Goal: Find specific page/section: Find specific page/section

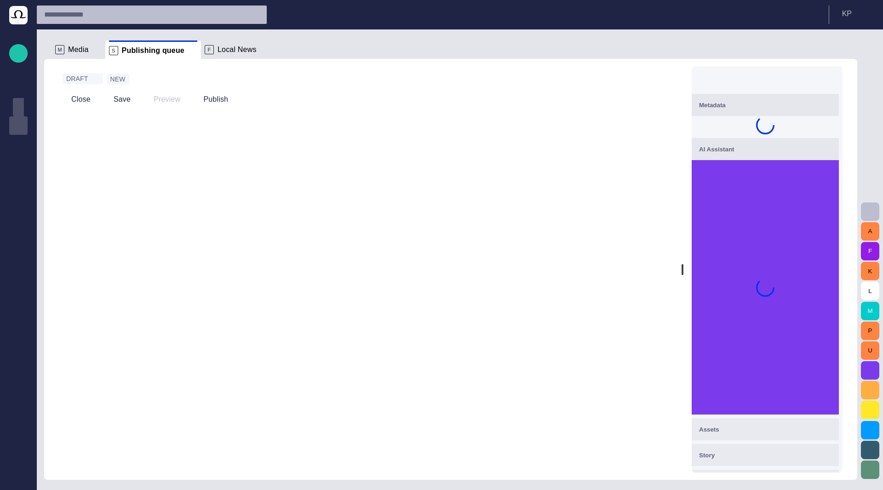
click at [20, 106] on p "Story folders" at bounding box center [18, 106] width 11 height 9
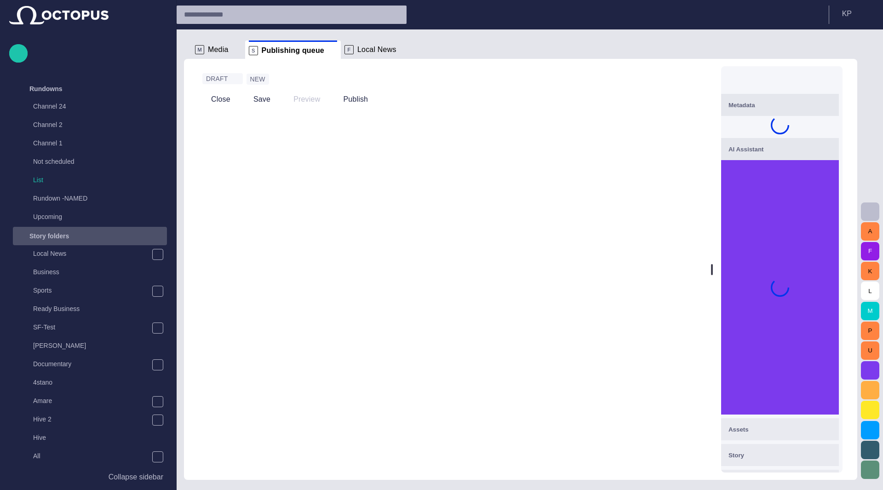
scroll to position [257, 0]
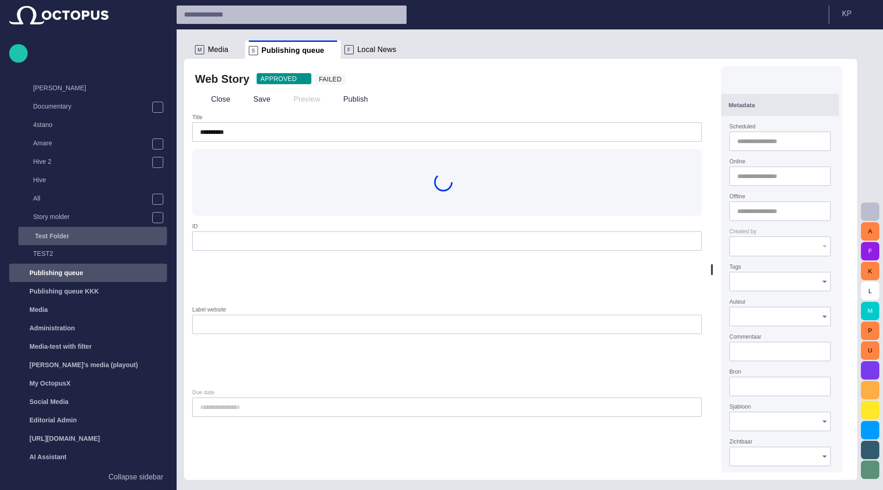
type input "**********"
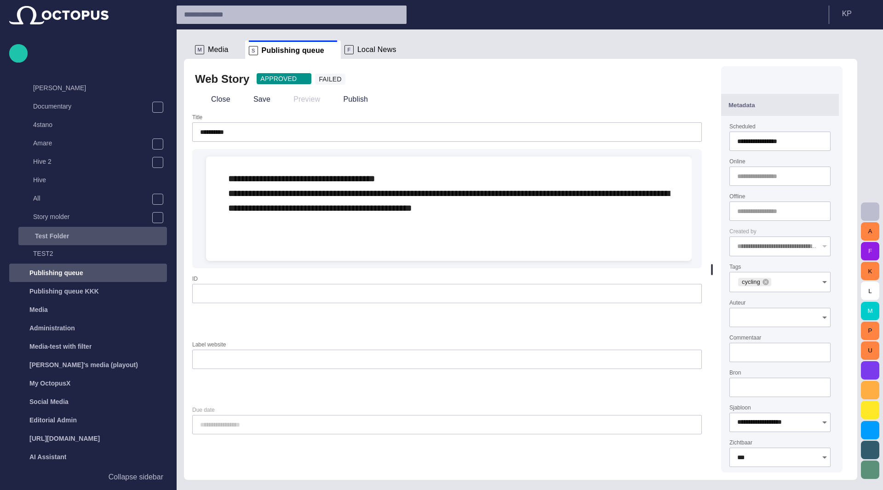
type input "**********"
type input "***"
click at [157, 240] on div "main menu" at bounding box center [158, 236] width 18 height 18
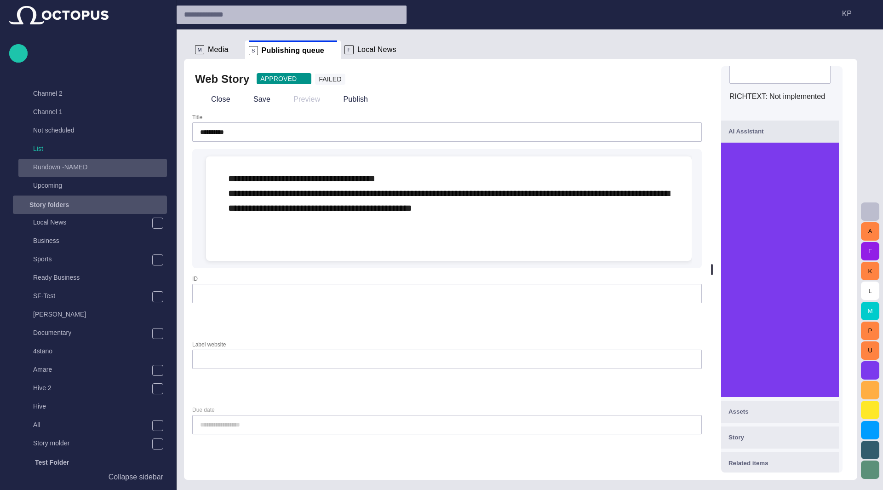
scroll to position [28, 0]
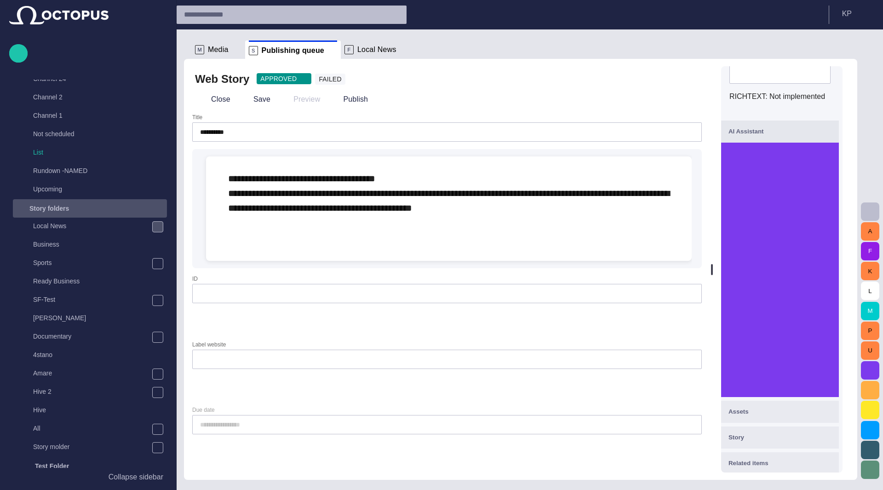
click at [157, 225] on span "main menu" at bounding box center [157, 226] width 7 height 7
click at [158, 334] on span "main menu" at bounding box center [157, 336] width 7 height 7
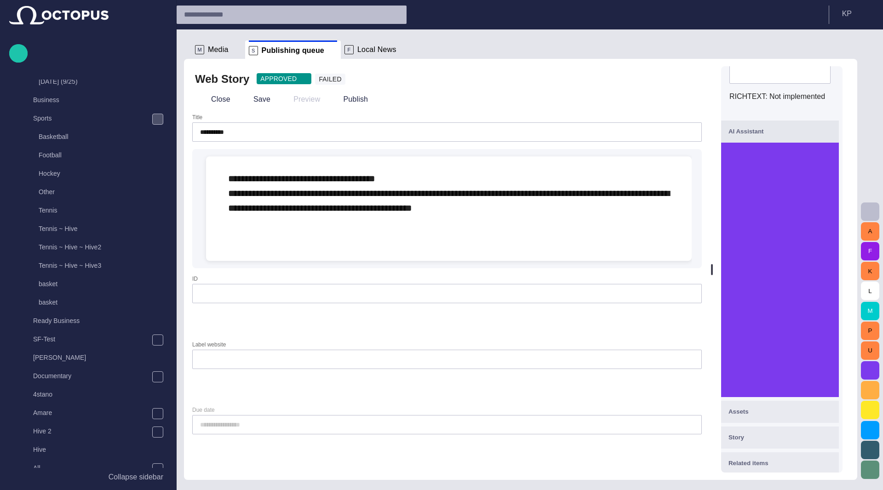
scroll to position [303, 0]
click at [158, 317] on span "main menu" at bounding box center [157, 318] width 7 height 7
click at [157, 428] on span "main menu" at bounding box center [157, 428] width 7 height 7
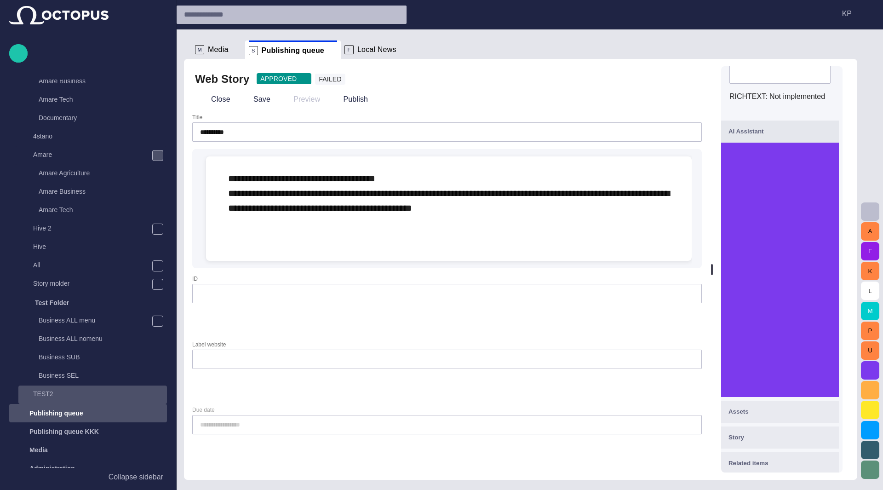
scroll to position [579, 0]
click at [157, 229] on span "main menu" at bounding box center [157, 226] width 7 height 7
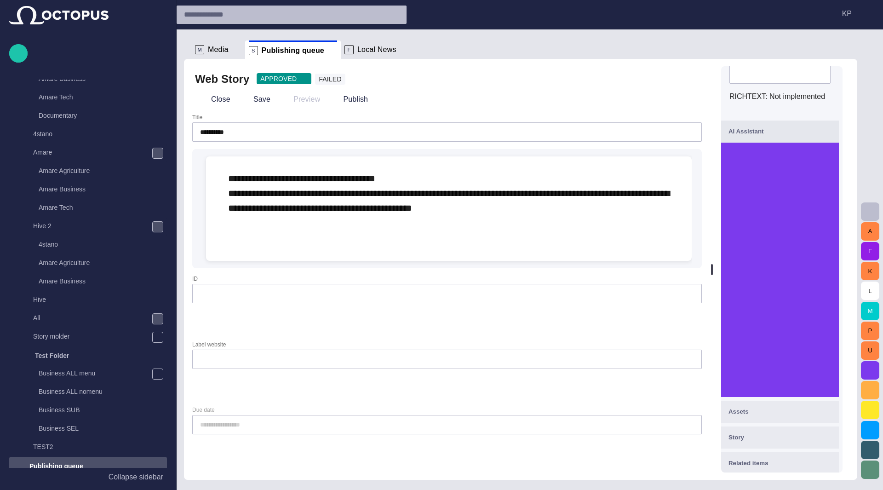
click at [157, 317] on span "main menu" at bounding box center [157, 318] width 7 height 7
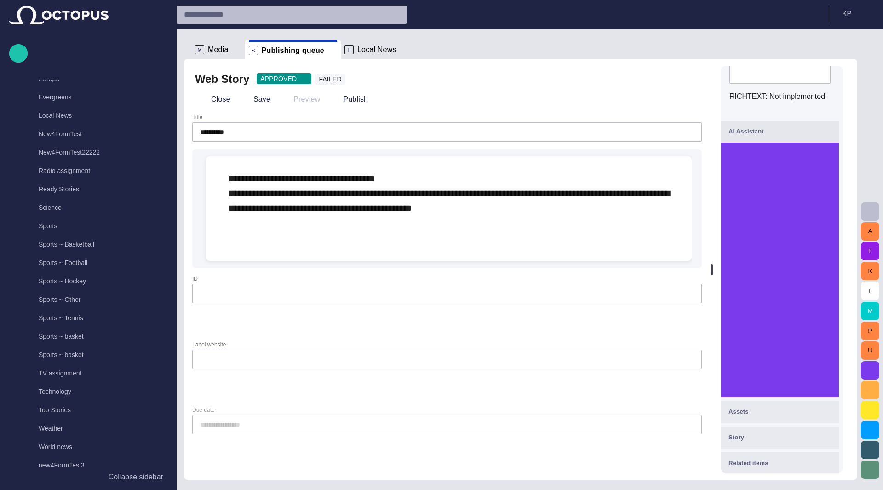
scroll to position [1223, 0]
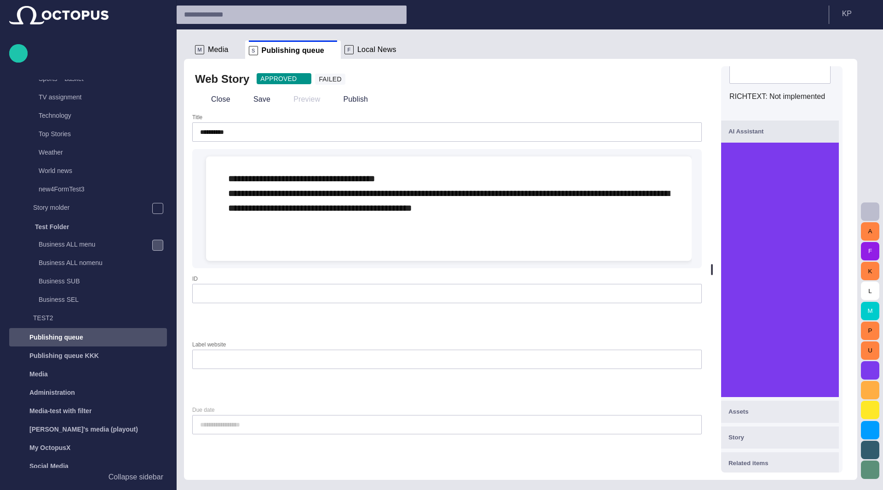
click at [159, 243] on div "main menu" at bounding box center [157, 245] width 11 height 11
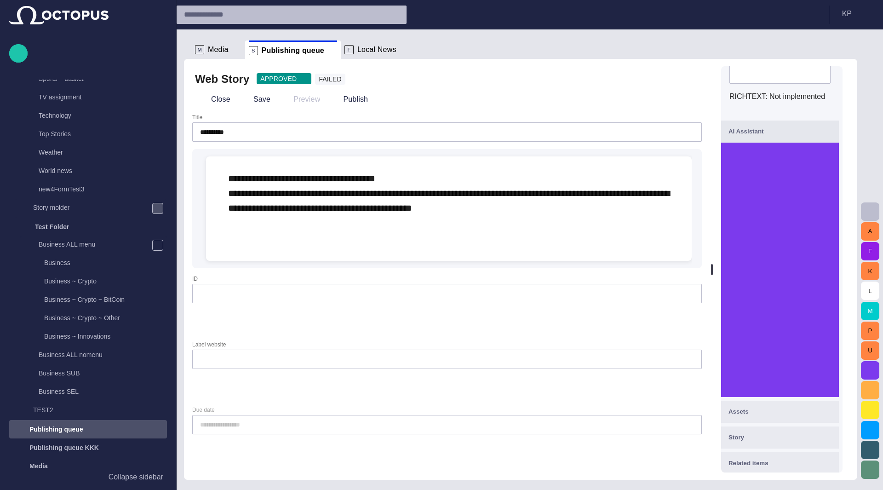
click at [154, 208] on span "main menu" at bounding box center [157, 208] width 7 height 7
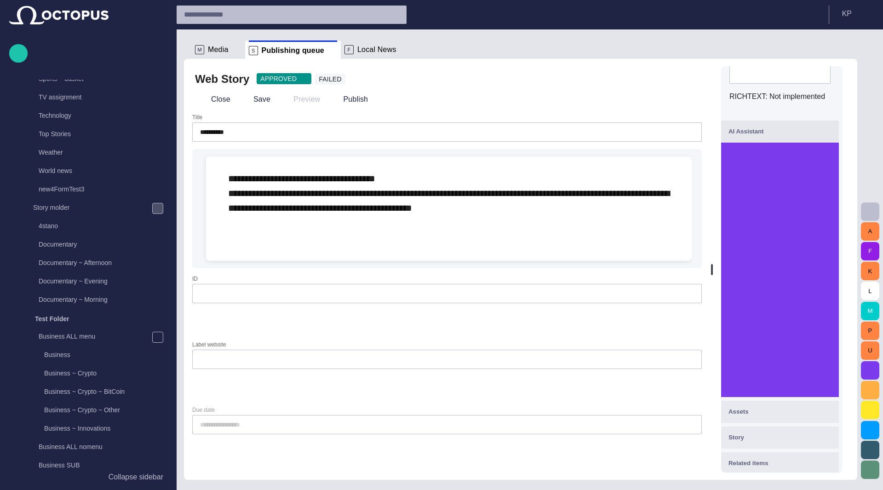
click at [156, 212] on div "main menu" at bounding box center [157, 208] width 11 height 11
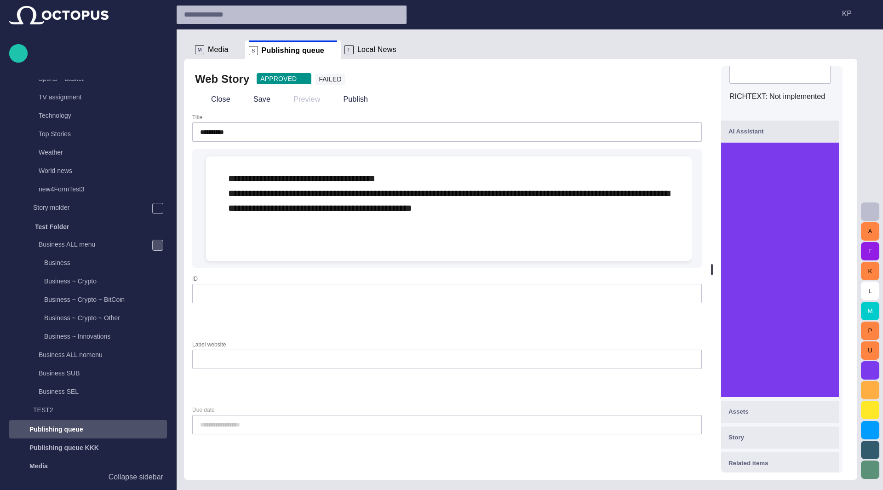
click at [155, 245] on span "main menu" at bounding box center [157, 244] width 7 height 7
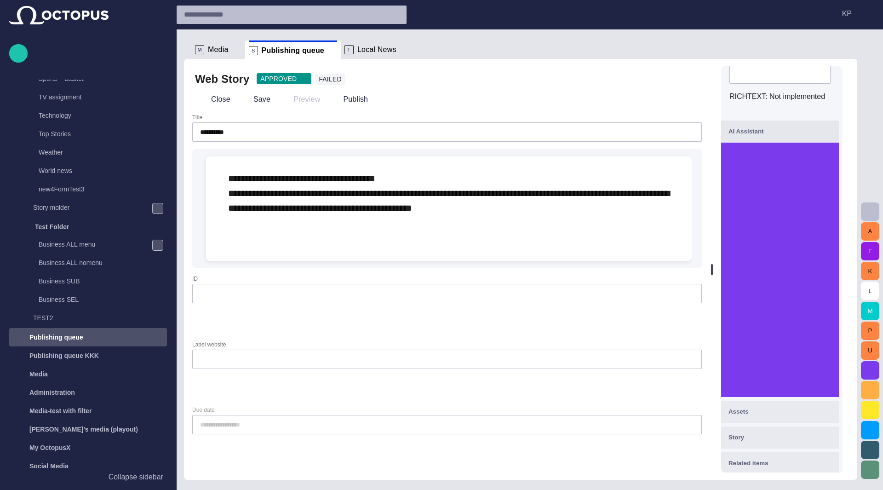
click at [155, 210] on span "main menu" at bounding box center [157, 208] width 7 height 7
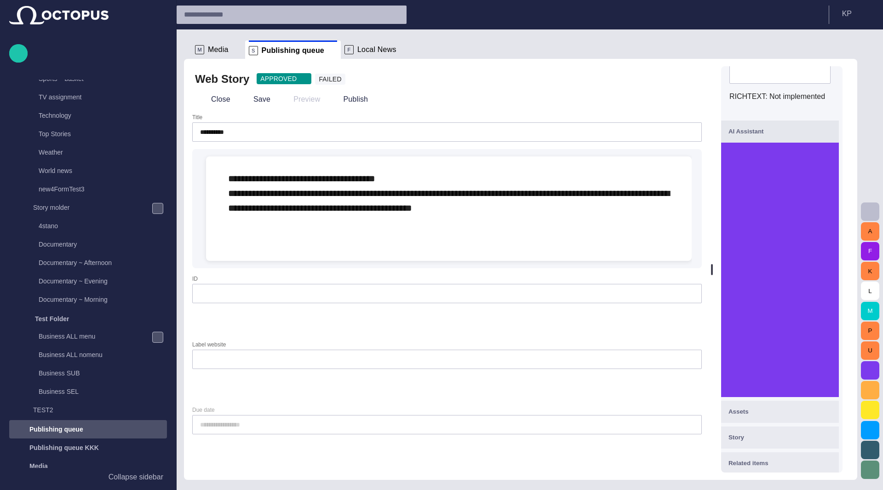
click at [155, 210] on span "main menu" at bounding box center [157, 208] width 7 height 7
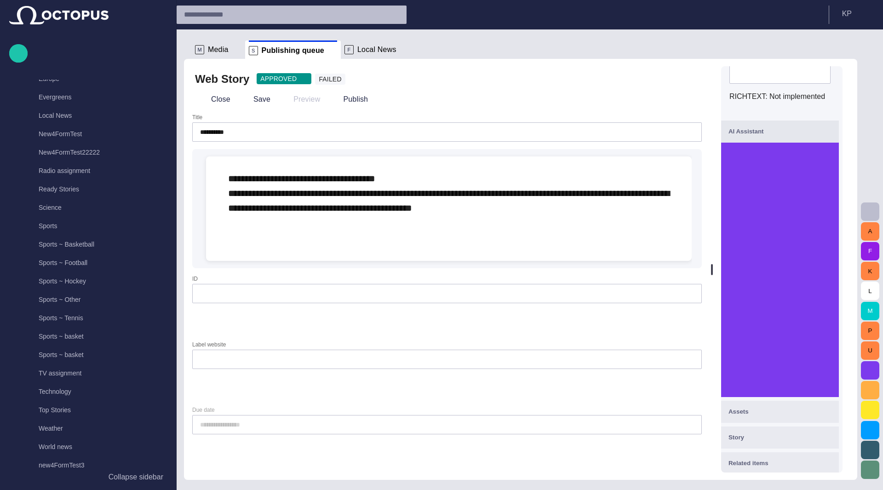
scroll to position [717, 0]
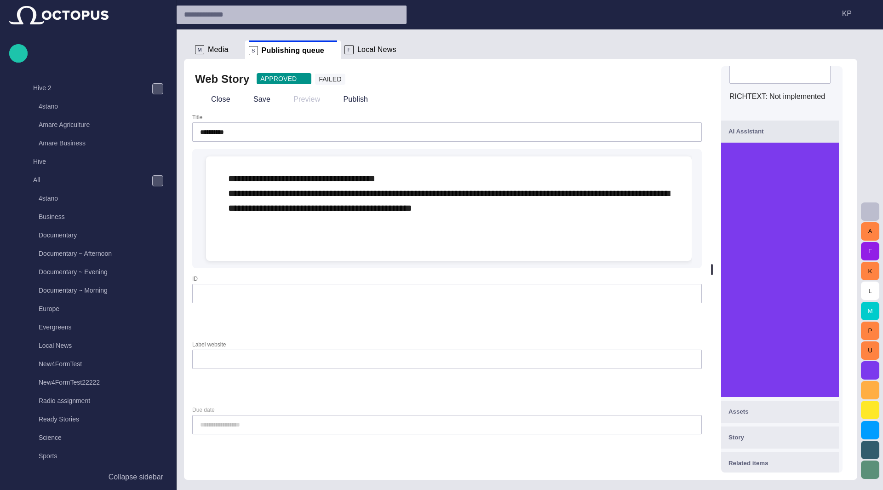
click at [154, 180] on span "main menu" at bounding box center [157, 180] width 7 height 7
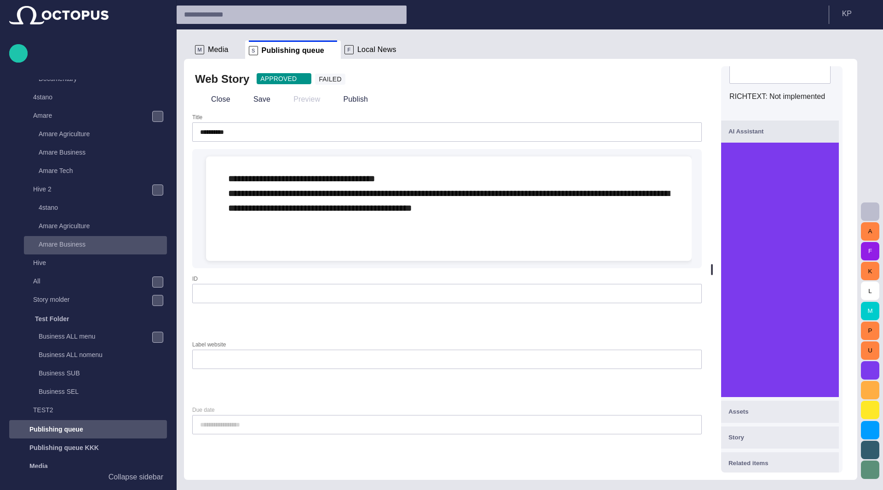
scroll to position [605, 0]
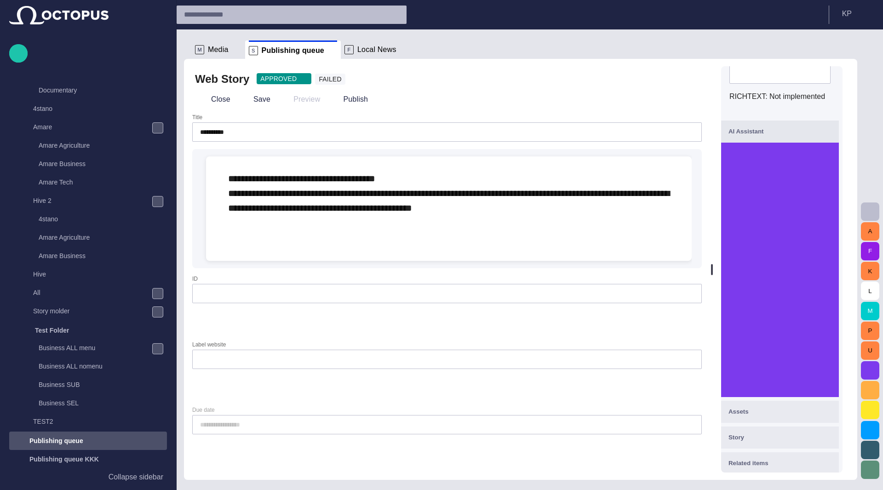
click at [158, 128] on span "main menu" at bounding box center [157, 127] width 7 height 7
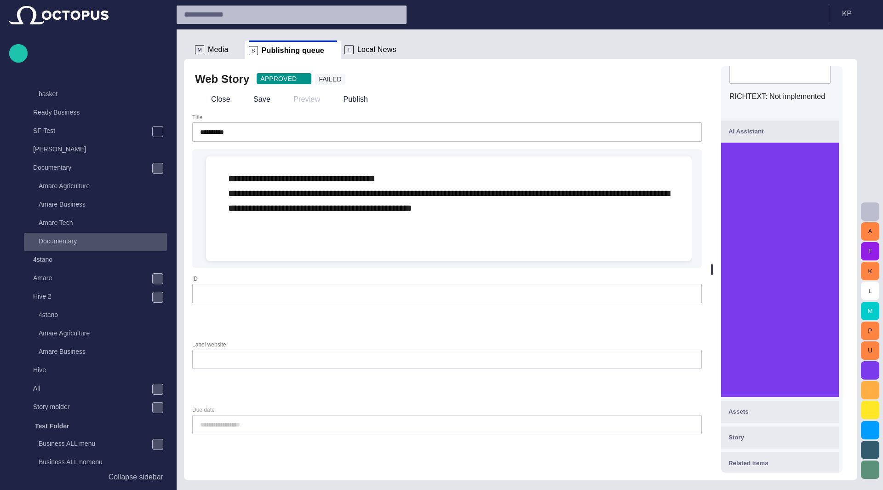
scroll to position [421, 0]
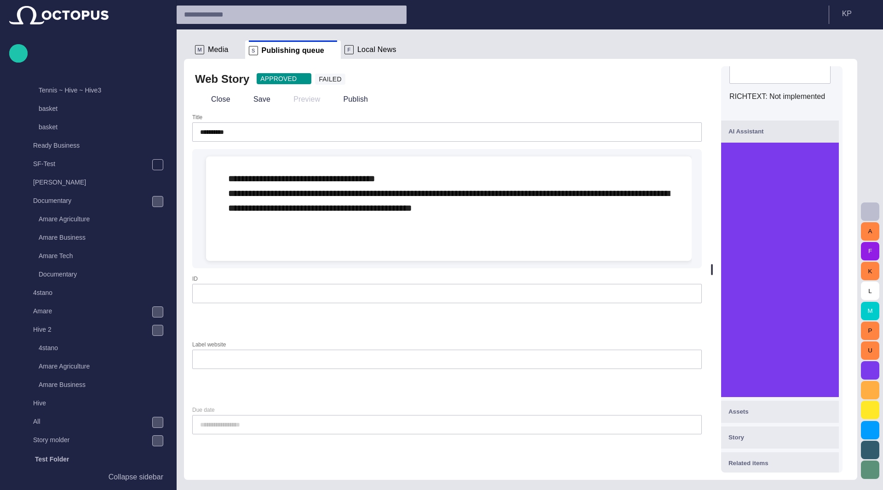
click at [156, 201] on span "main menu" at bounding box center [157, 201] width 7 height 7
click at [159, 163] on div "main menu" at bounding box center [157, 164] width 11 height 11
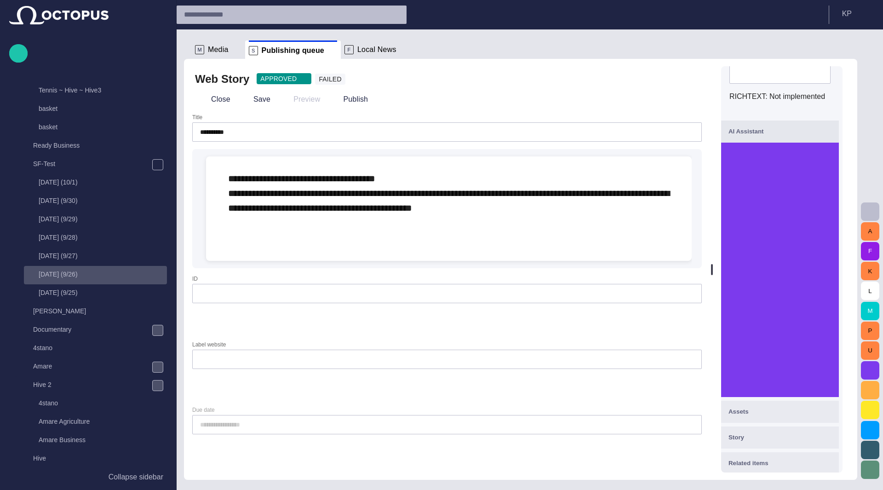
click at [57, 274] on p "[DATE] (9/26)" at bounding box center [103, 273] width 128 height 9
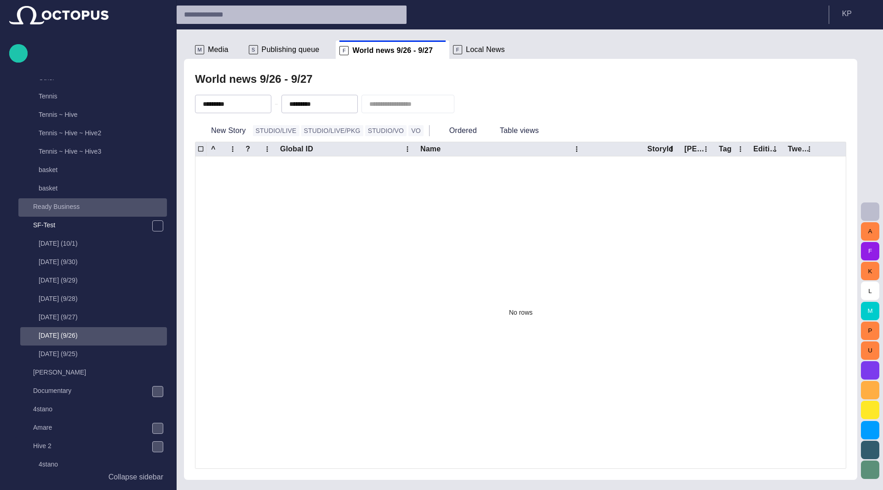
scroll to position [460, 0]
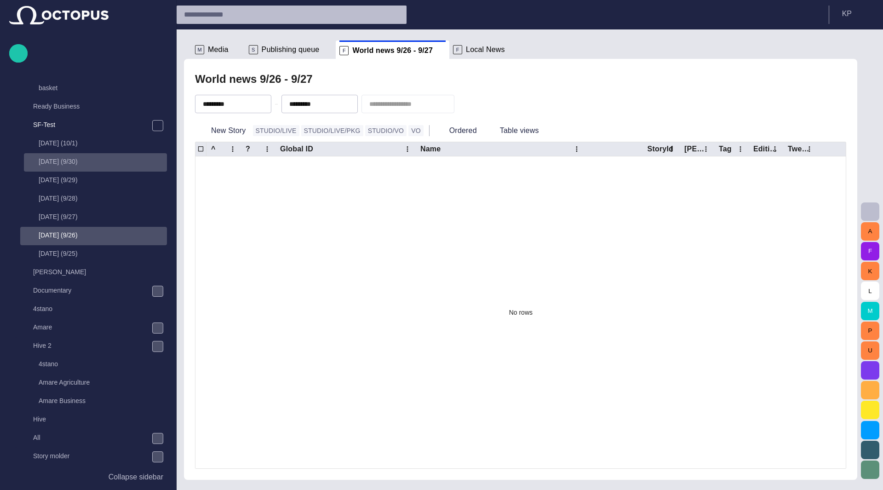
click at [63, 161] on p "[DATE] (9/30)" at bounding box center [103, 161] width 128 height 9
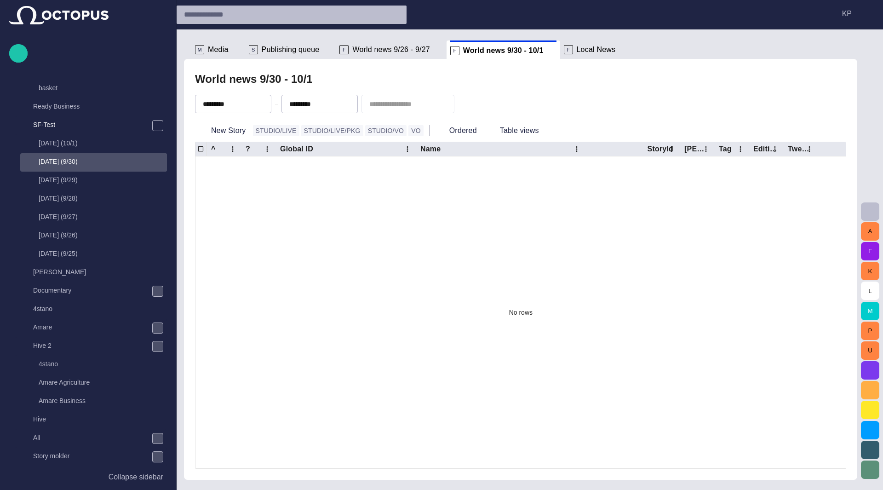
scroll to position [533, 0]
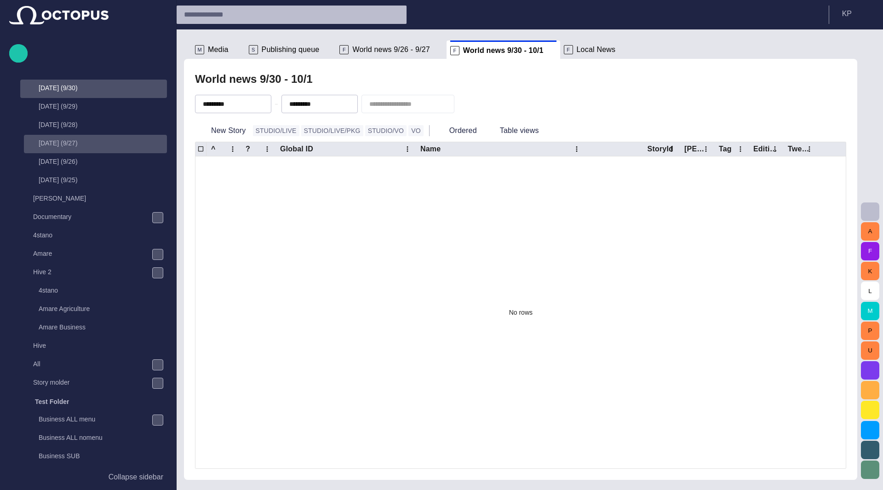
click at [62, 147] on p "[DATE] (9/27)" at bounding box center [103, 142] width 128 height 9
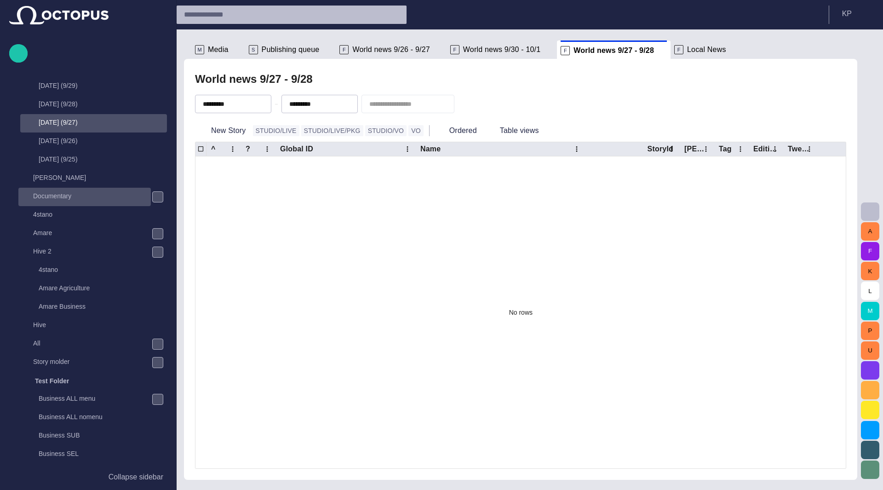
scroll to position [497, 0]
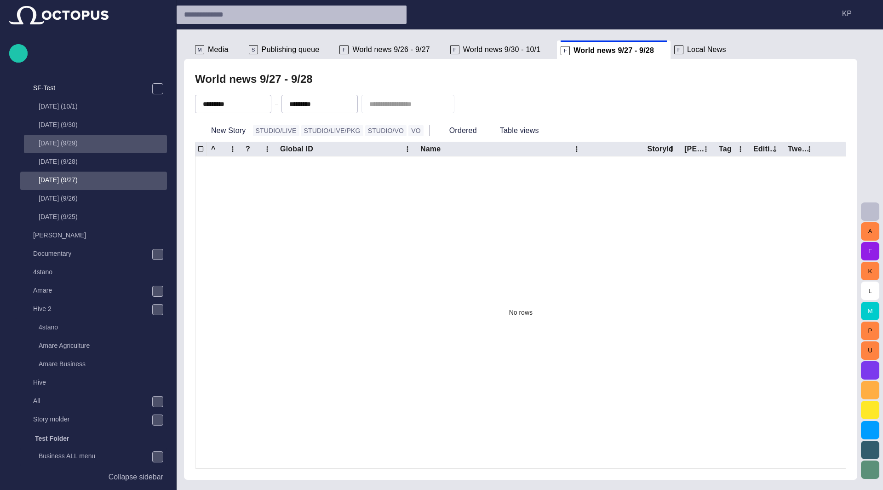
click at [65, 146] on p "[DATE] (9/29)" at bounding box center [103, 142] width 128 height 9
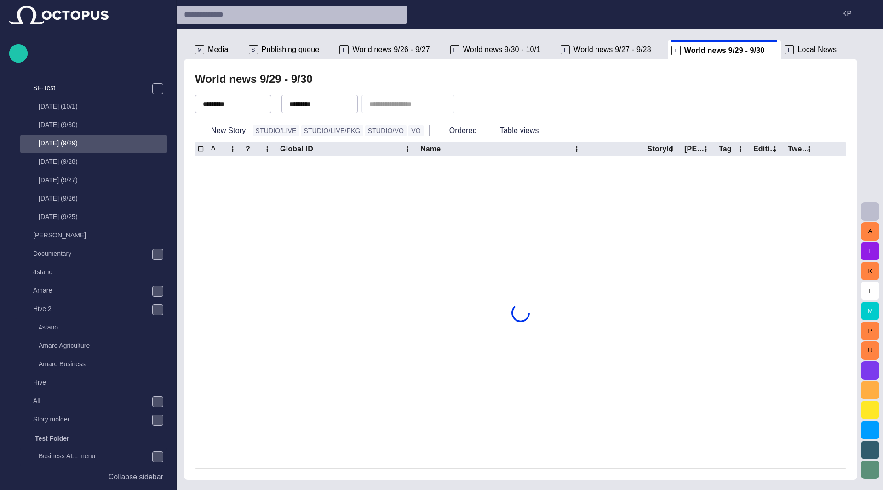
scroll to position [552, 0]
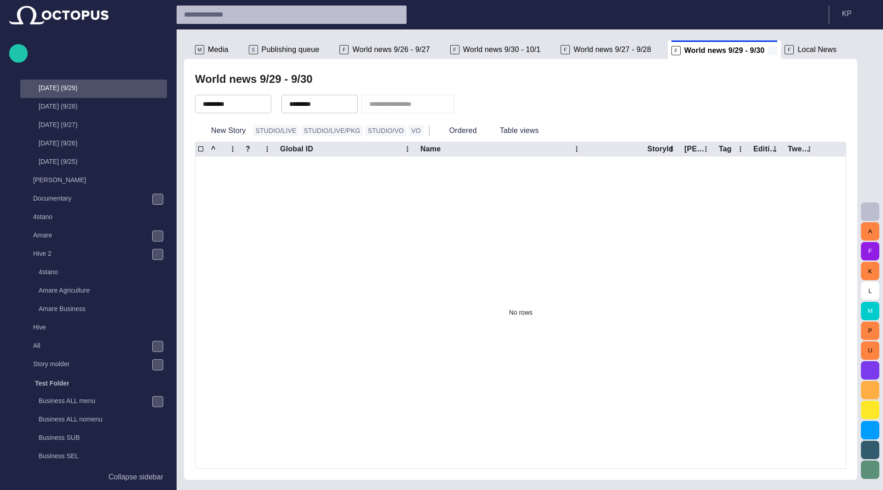
click at [768, 50] on span at bounding box center [772, 50] width 9 height 9
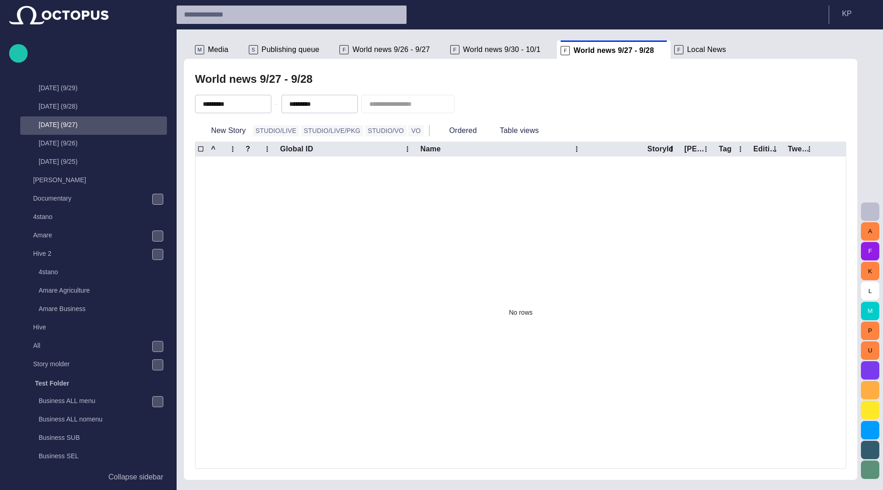
scroll to position [589, 0]
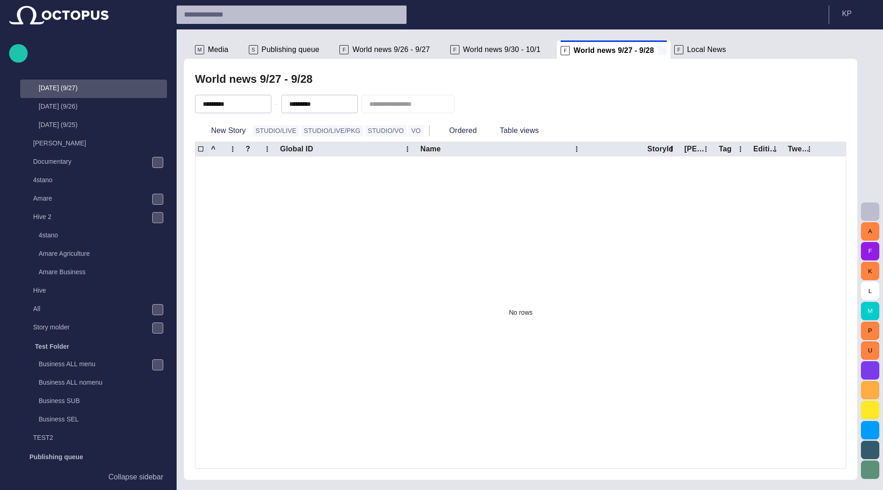
click at [657, 49] on span at bounding box center [661, 50] width 9 height 9
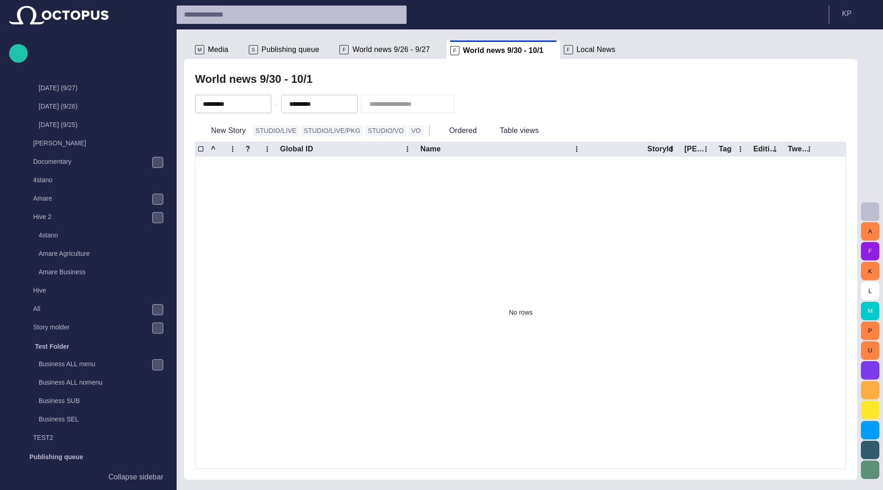
scroll to position [533, 0]
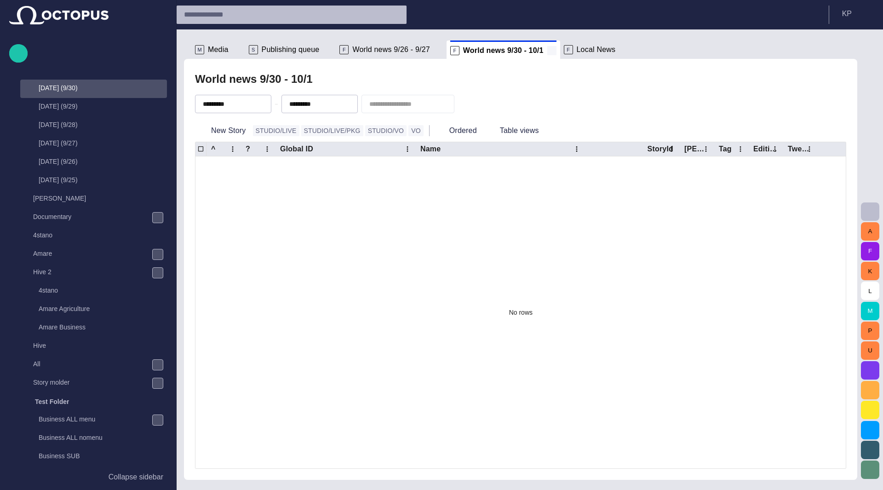
click at [547, 50] on span at bounding box center [551, 50] width 9 height 9
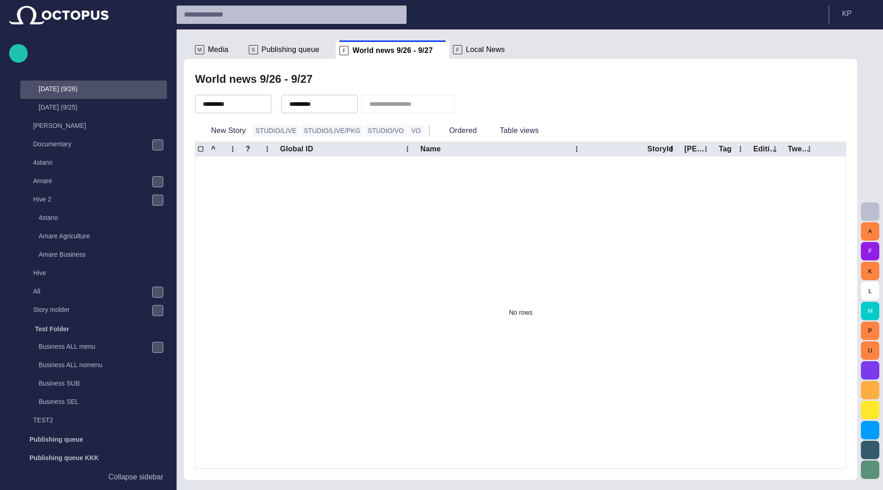
scroll to position [607, 0]
click at [436, 51] on span at bounding box center [440, 50] width 9 height 9
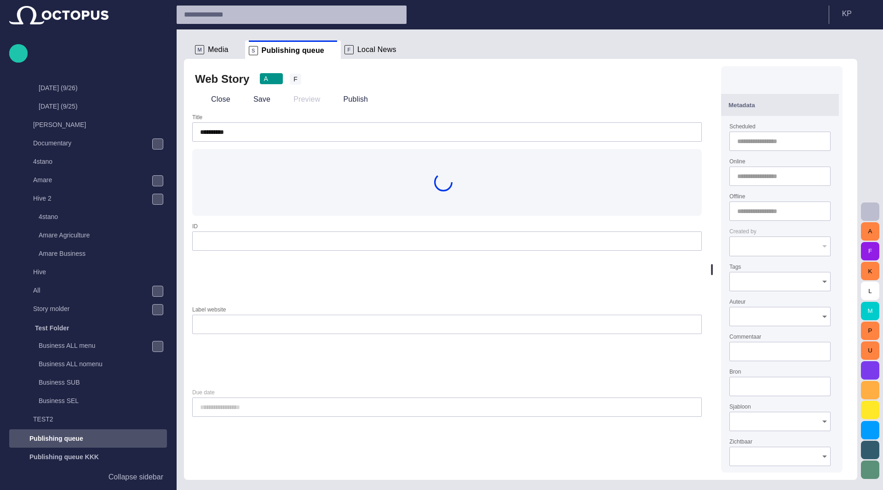
type input "**********"
type input "***"
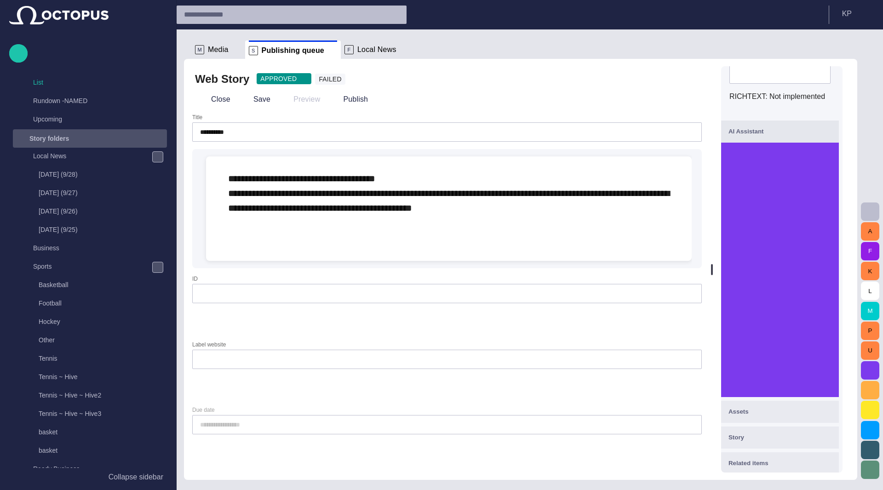
scroll to position [0, 0]
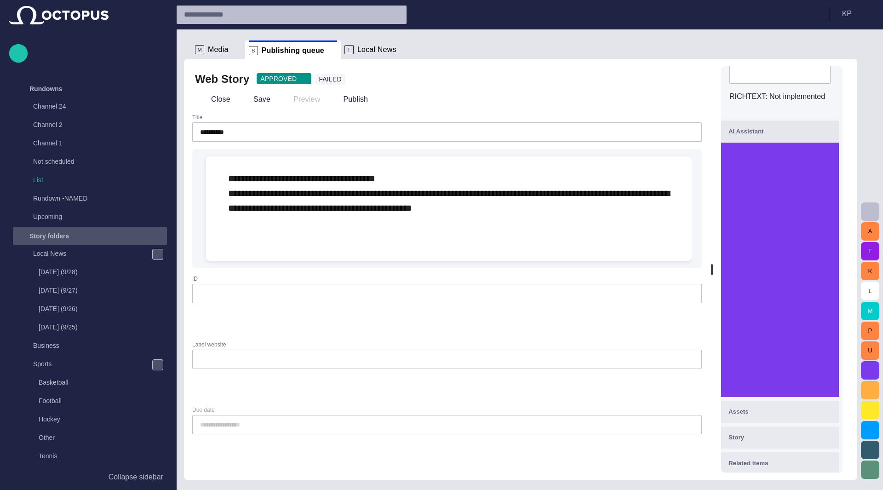
click at [452, 190] on span "**********" at bounding box center [448, 193] width 441 height 39
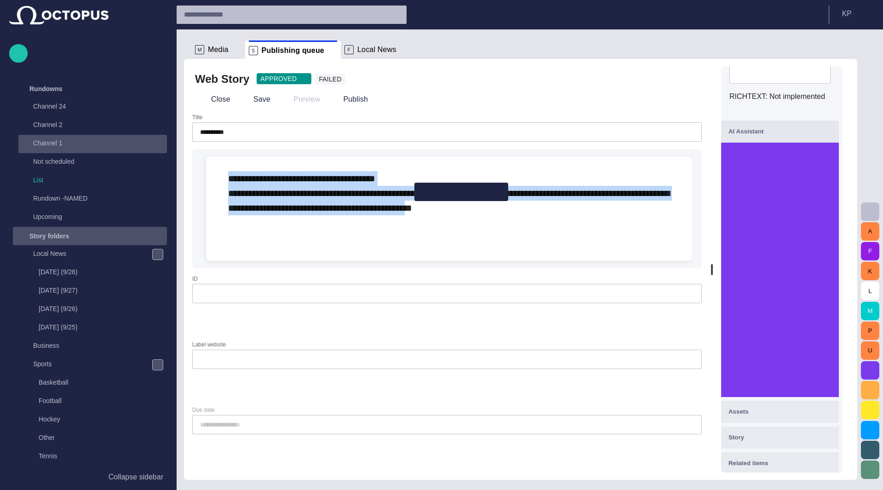
drag, startPoint x: 501, startPoint y: 216, endPoint x: 122, endPoint y: 143, distance: 386.3
click at [123, 143] on div "Story Rundown Rundowns Channel 24 Channel 2 Channel 1 Not scheduled List Rundow…" at bounding box center [441, 245] width 883 height 490
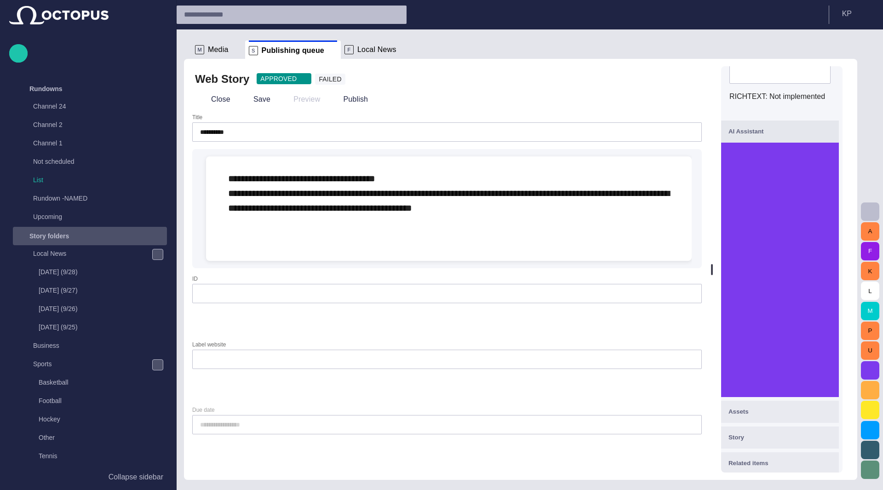
click at [454, 303] on div "ID" at bounding box center [446, 289] width 509 height 28
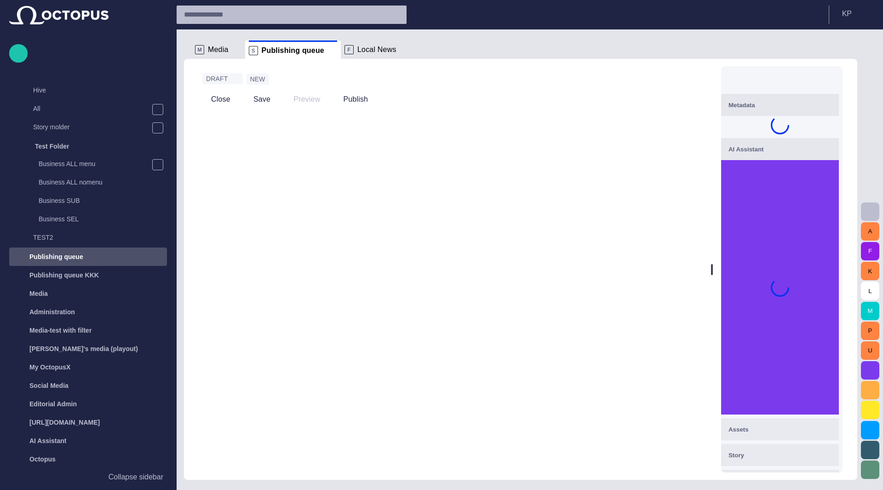
scroll to position [789, 0]
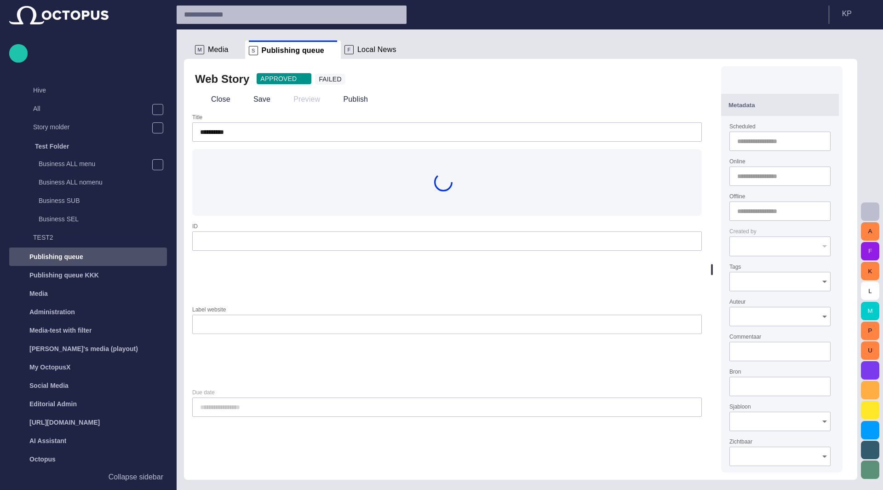
type input "**********"
type input "***"
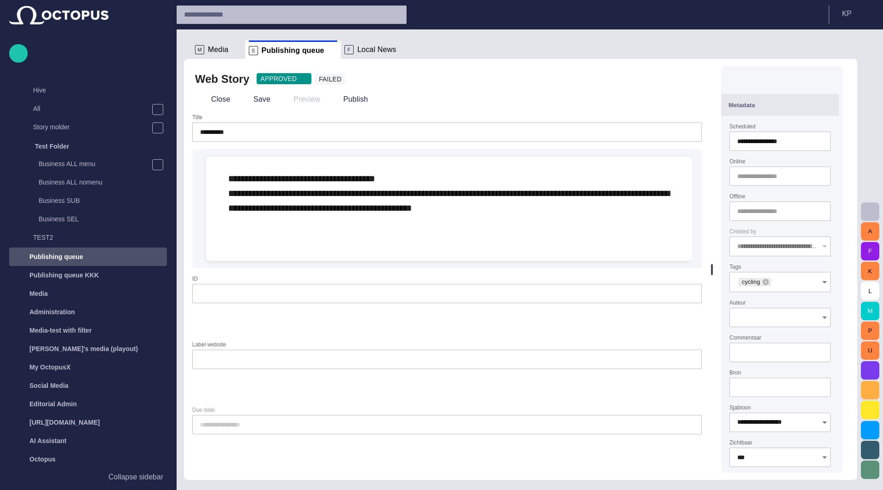
scroll to position [603, 0]
